Goal: Navigation & Orientation: Find specific page/section

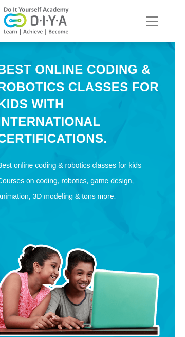
click at [177, 16] on button "Toggle navigation" at bounding box center [162, 21] width 29 height 21
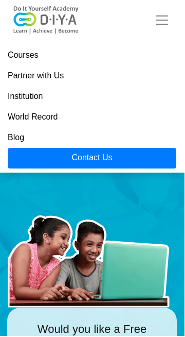
scroll to position [116, 0]
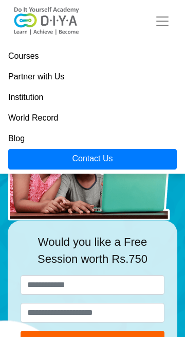
click at [143, 185] on img at bounding box center [93, 157] width 170 height 128
click at [146, 188] on img at bounding box center [93, 157] width 170 height 128
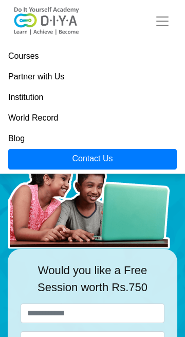
scroll to position [0, 0]
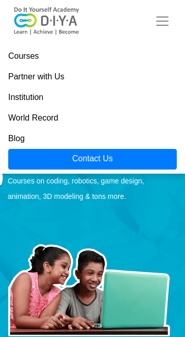
click at [146, 98] on link "Institution" at bounding box center [92, 97] width 169 height 21
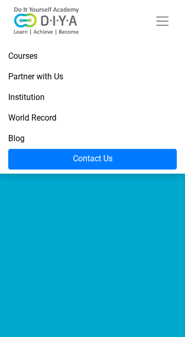
scroll to position [85, 0]
